Goal: Task Accomplishment & Management: Manage account settings

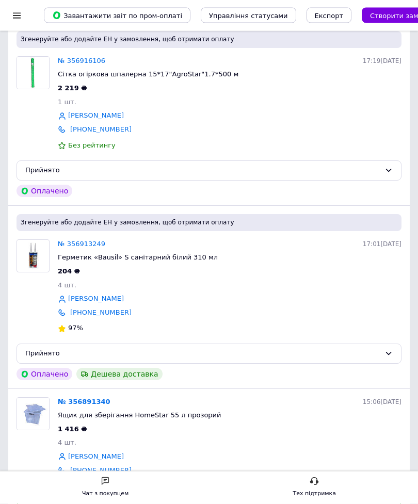
scroll to position [120, 0]
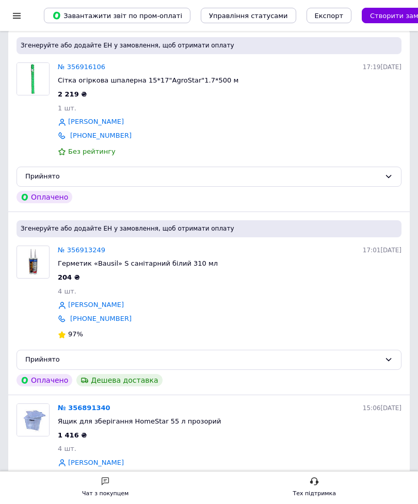
click at [101, 247] on link "№ 356913249" at bounding box center [81, 250] width 47 height 8
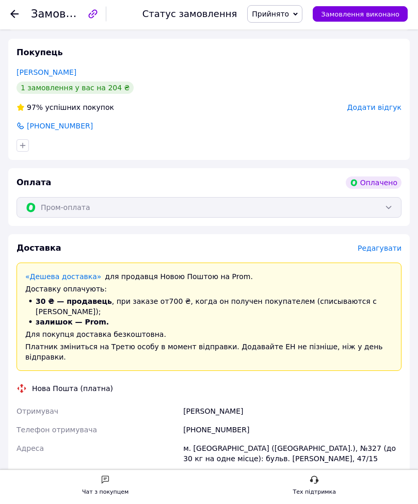
scroll to position [430, 0]
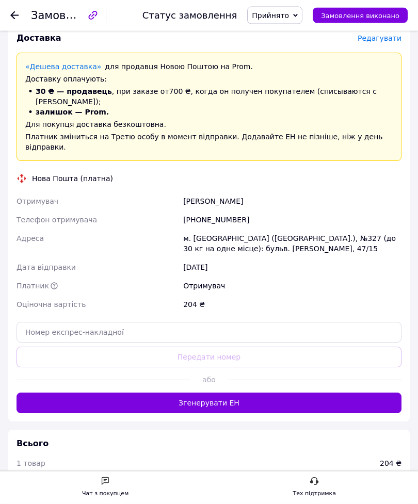
click at [285, 239] on div "м. [GEOGRAPHIC_DATA] ([GEOGRAPHIC_DATA].), №327 (до 30 кг на одне місце): бульв…" at bounding box center [292, 244] width 223 height 29
click at [259, 211] on div "[PHONE_NUMBER]" at bounding box center [292, 220] width 223 height 19
copy div "Телефон отримувача [PHONE_NUMBER]"
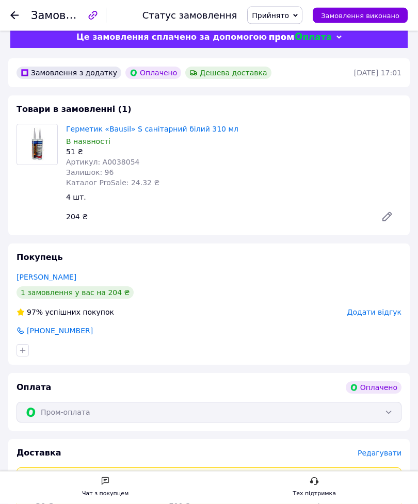
scroll to position [0, 0]
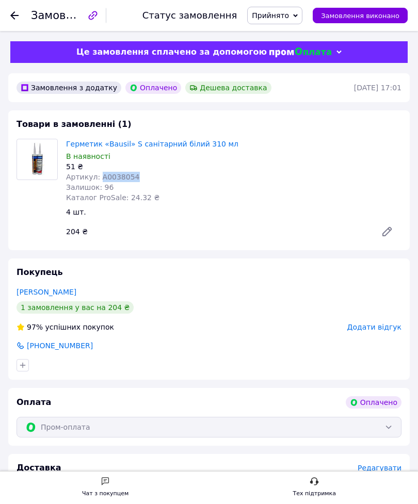
copy span "А0038054"
click at [15, 20] on div at bounding box center [14, 15] width 8 height 10
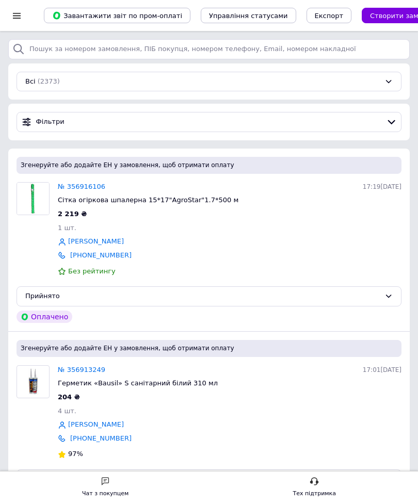
click at [92, 184] on link "№ 356916106" at bounding box center [81, 187] width 47 height 8
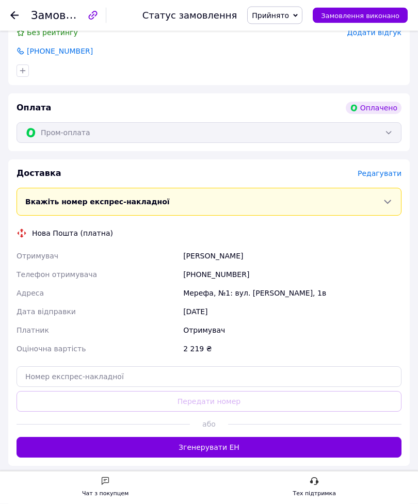
scroll to position [320, 0]
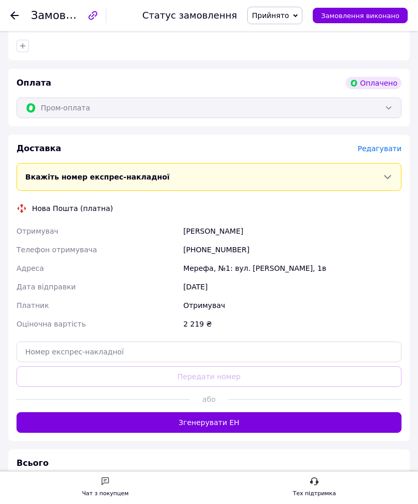
click at [279, 259] on div "[PHONE_NUMBER]" at bounding box center [292, 250] width 223 height 19
copy div "Телефон отримувача [PHONE_NUMBER]"
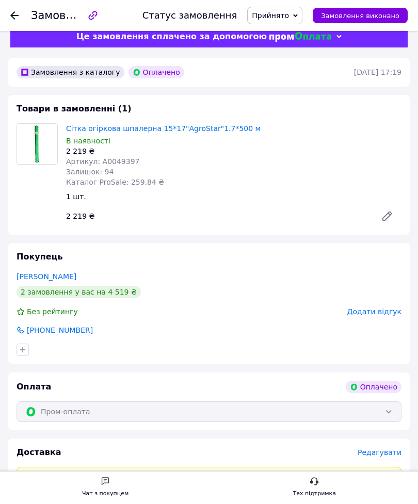
scroll to position [0, 0]
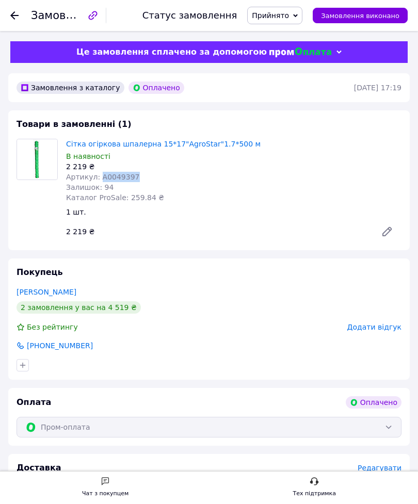
copy span "А0049397"
click at [13, 19] on icon at bounding box center [14, 15] width 8 height 8
